Goal: Information Seeking & Learning: Check status

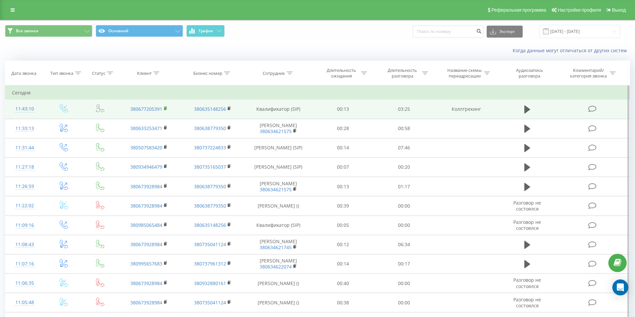
click at [166, 108] on icon at bounding box center [166, 108] width 4 height 5
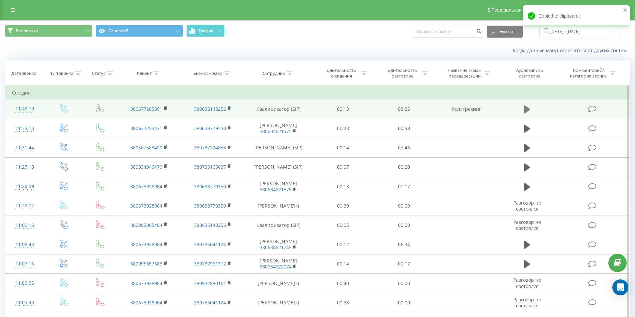
click at [528, 108] on icon at bounding box center [527, 110] width 6 height 8
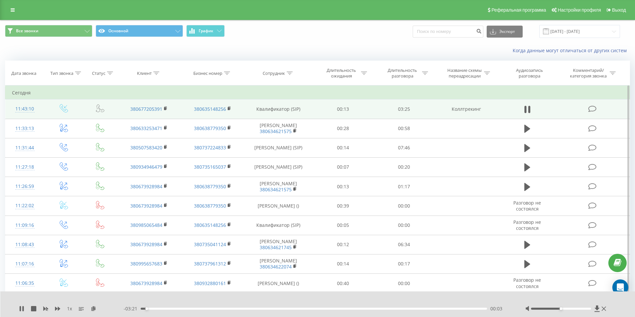
click at [163, 308] on div "- 03:21 00:03 00:03" at bounding box center [316, 309] width 385 height 7
click at [164, 308] on div "- 03:21 00:03 00:03" at bounding box center [316, 309] width 385 height 7
click at [167, 309] on div "00:15" at bounding box center [314, 309] width 346 height 2
click at [21, 307] on icon at bounding box center [20, 308] width 1 height 5
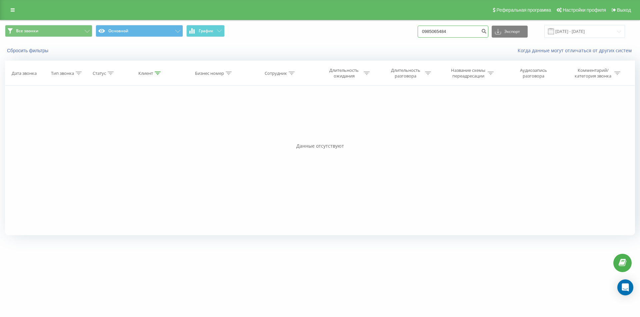
drag, startPoint x: 456, startPoint y: 35, endPoint x: 415, endPoint y: 32, distance: 41.1
click at [415, 32] on div "Все звонки Основной График 0985065484 Экспорт .csv .xls .xlsx [DATE] - [DATE]" at bounding box center [320, 31] width 630 height 13
paste input "380677205391"
type input "380677205391"
